Goal: Task Accomplishment & Management: Manage account settings

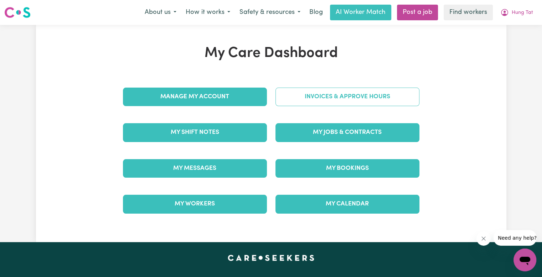
click at [319, 102] on link "Invoices & Approve Hours" at bounding box center [348, 97] width 144 height 19
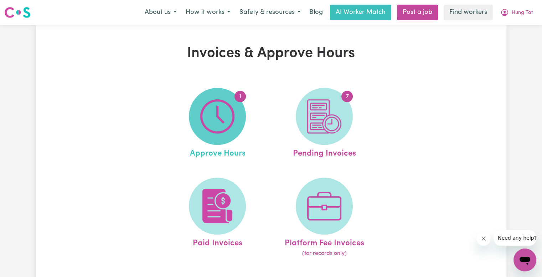
click at [217, 114] on img at bounding box center [217, 117] width 34 height 34
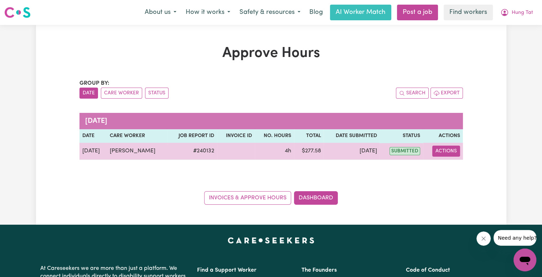
click at [445, 149] on button "Actions" at bounding box center [447, 151] width 28 height 11
click at [445, 172] on link "View Job Report" at bounding box center [464, 167] width 61 height 14
select select "pm"
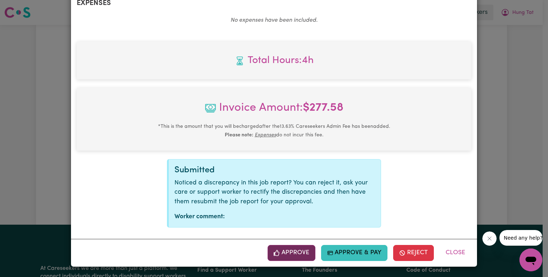
click at [281, 253] on button "Approve" at bounding box center [291, 253] width 48 height 16
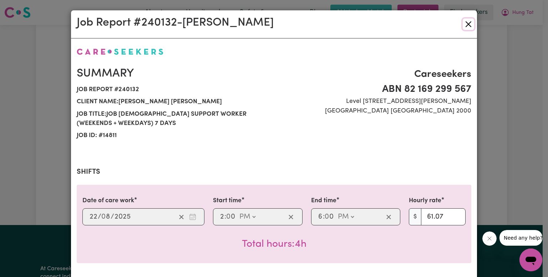
drag, startPoint x: 467, startPoint y: 27, endPoint x: 410, endPoint y: 140, distance: 126.6
click at [467, 27] on button "Close" at bounding box center [468, 24] width 11 height 11
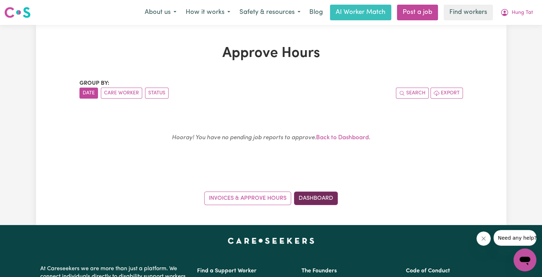
click at [309, 197] on link "Dashboard" at bounding box center [316, 199] width 44 height 14
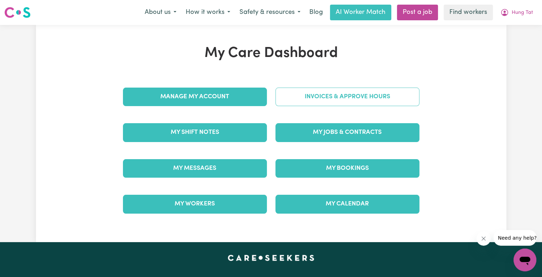
click at [315, 97] on link "Invoices & Approve Hours" at bounding box center [348, 97] width 144 height 19
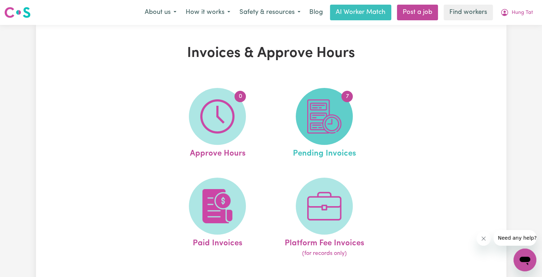
click at [306, 114] on span "7" at bounding box center [324, 116] width 57 height 57
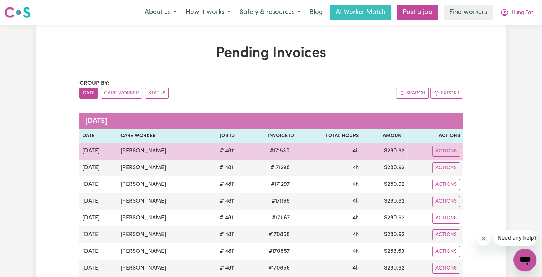
click at [274, 151] on span "# 171530" at bounding box center [280, 151] width 29 height 9
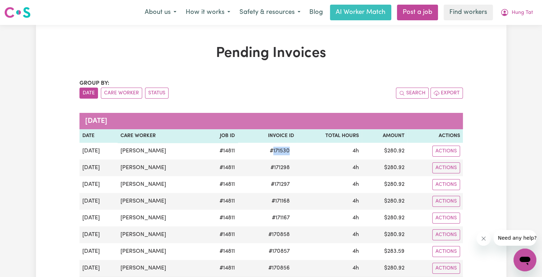
copy span "171530"
drag, startPoint x: 522, startPoint y: 12, endPoint x: 523, endPoint y: 17, distance: 4.4
click at [522, 12] on span "Hung Tat" at bounding box center [522, 13] width 21 height 8
click at [518, 39] on link "Logout" at bounding box center [509, 41] width 56 height 14
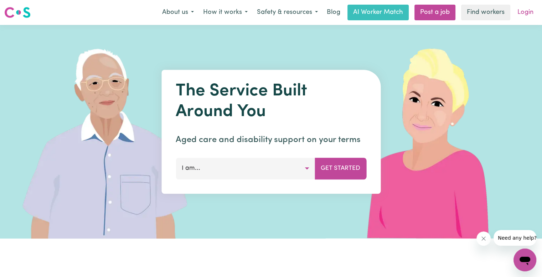
click at [525, 15] on link "Login" at bounding box center [526, 13] width 25 height 16
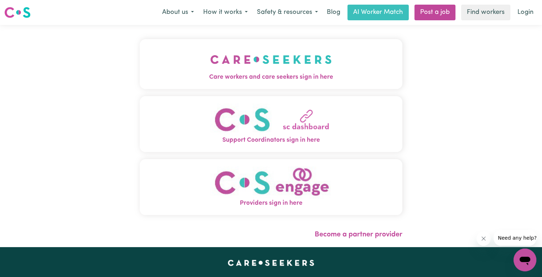
click at [211, 40] on button "Care workers and care seekers sign in here" at bounding box center [271, 64] width 263 height 50
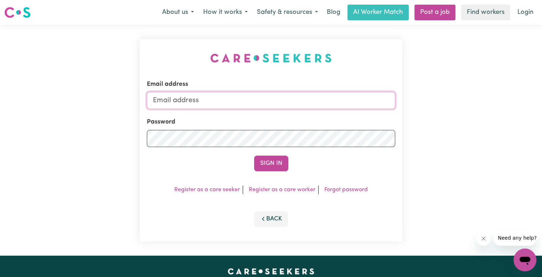
click at [210, 101] on input "Email address" at bounding box center [271, 100] width 249 height 17
drag, startPoint x: 191, startPoint y: 97, endPoint x: 693, endPoint y: 115, distance: 502.8
click at [542, 115] on html "Menu About us How it works Safety & resources Blog AI Worker Match Post a job F…" at bounding box center [271, 270] width 542 height 540
type input "[EMAIL_ADDRESS][DOMAIN_NAME]"
click at [254, 156] on button "Sign In" at bounding box center [271, 164] width 34 height 16
